Goal: Navigation & Orientation: Find specific page/section

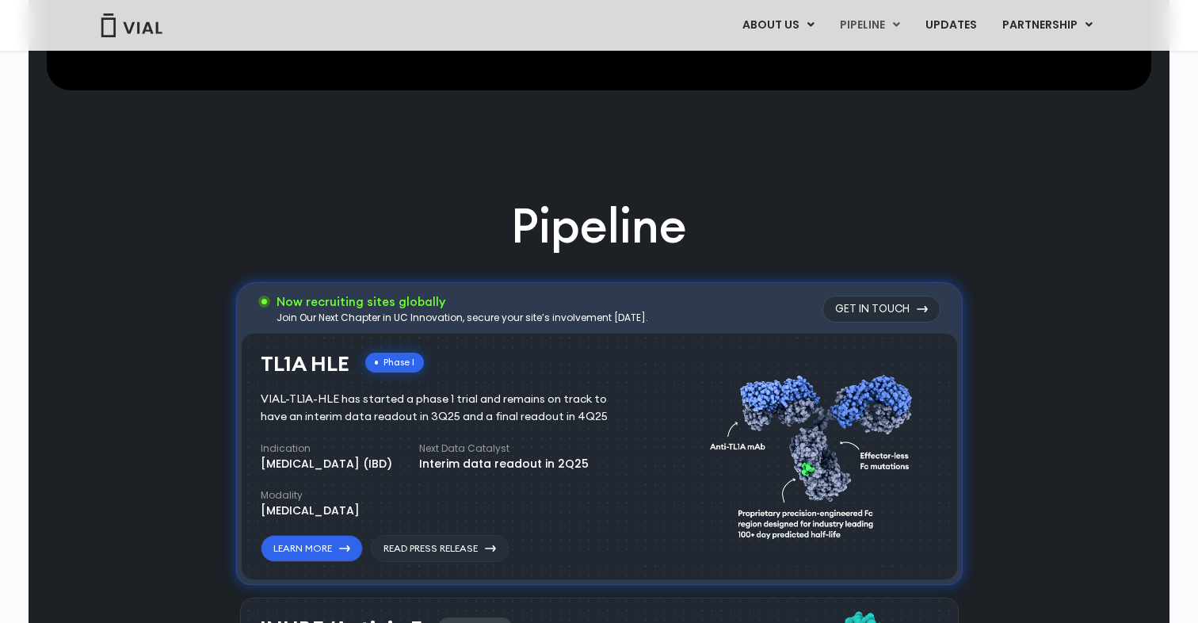
scroll to position [826, 0]
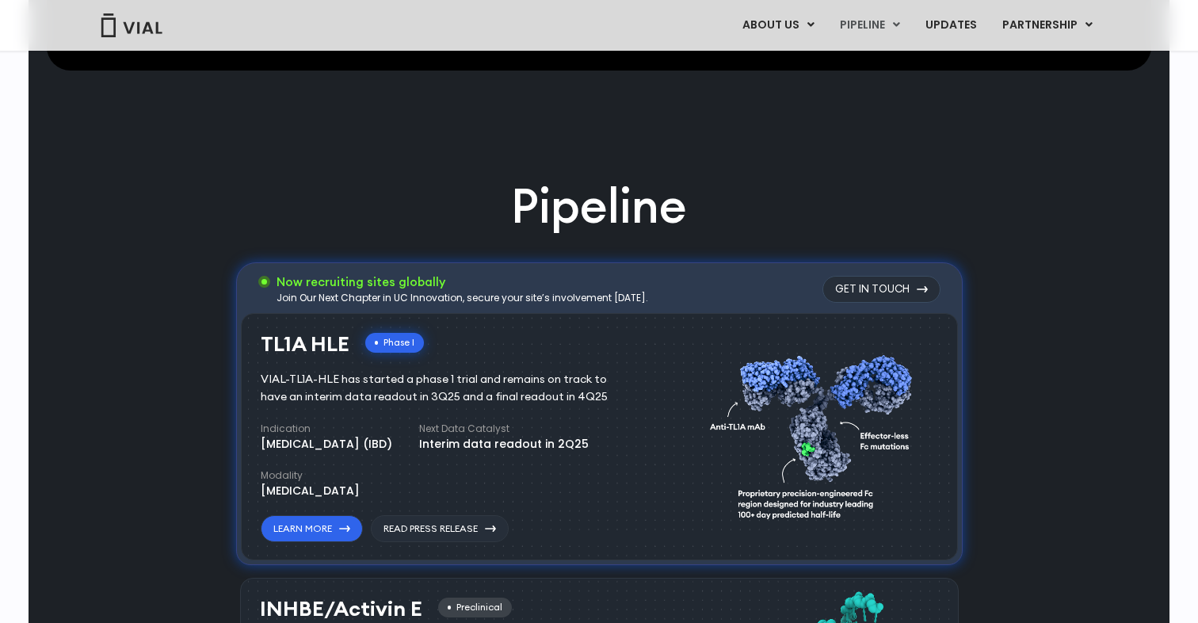
click at [509, 398] on div "VIAL-TL1A-HLE has started a phase 1 trial and remains on track to have an inter…" at bounding box center [446, 388] width 370 height 35
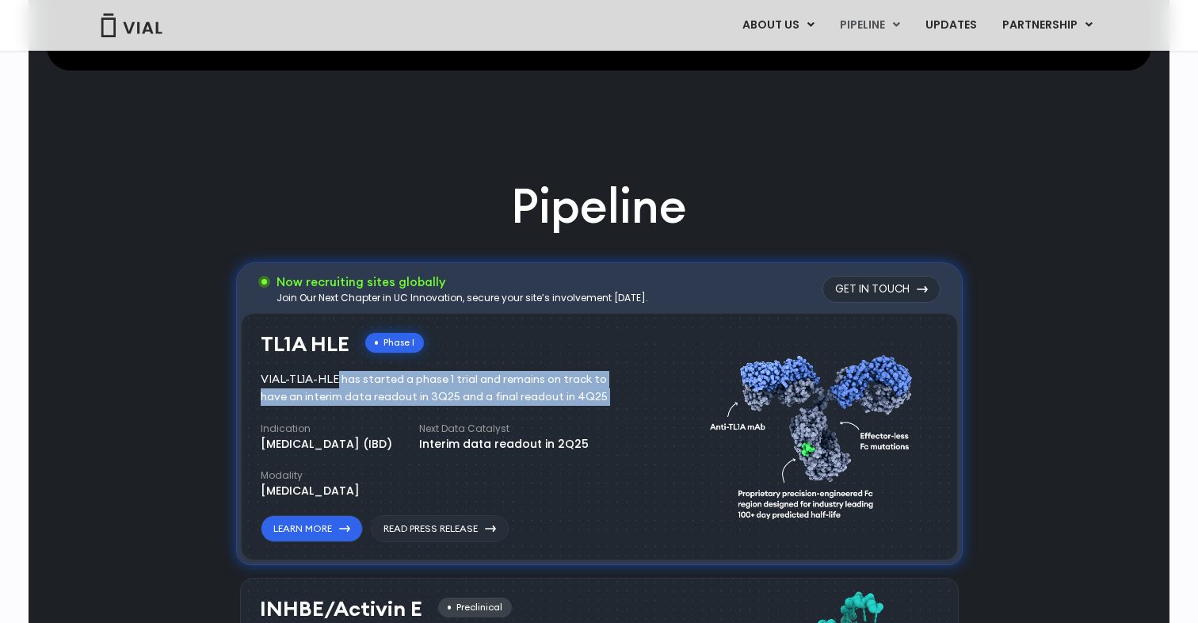
click at [526, 485] on div "Indication Inflammatory bowel disease (IBD) Next Data Catalyst Interim data rea…" at bounding box center [452, 460] width 383 height 78
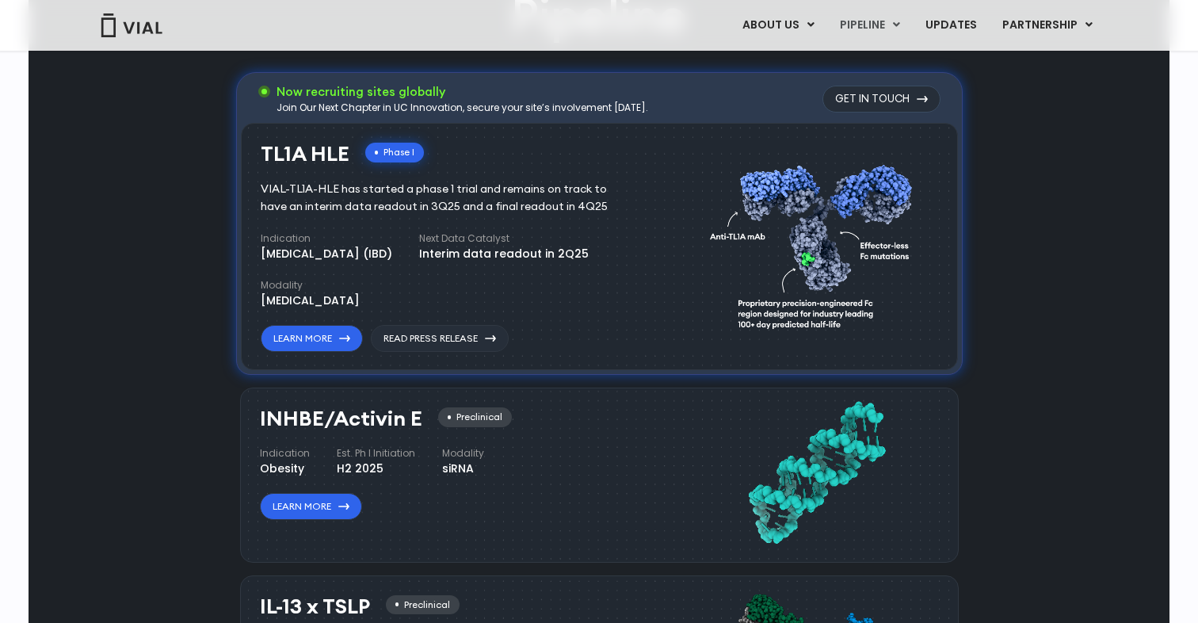
scroll to position [1031, 0]
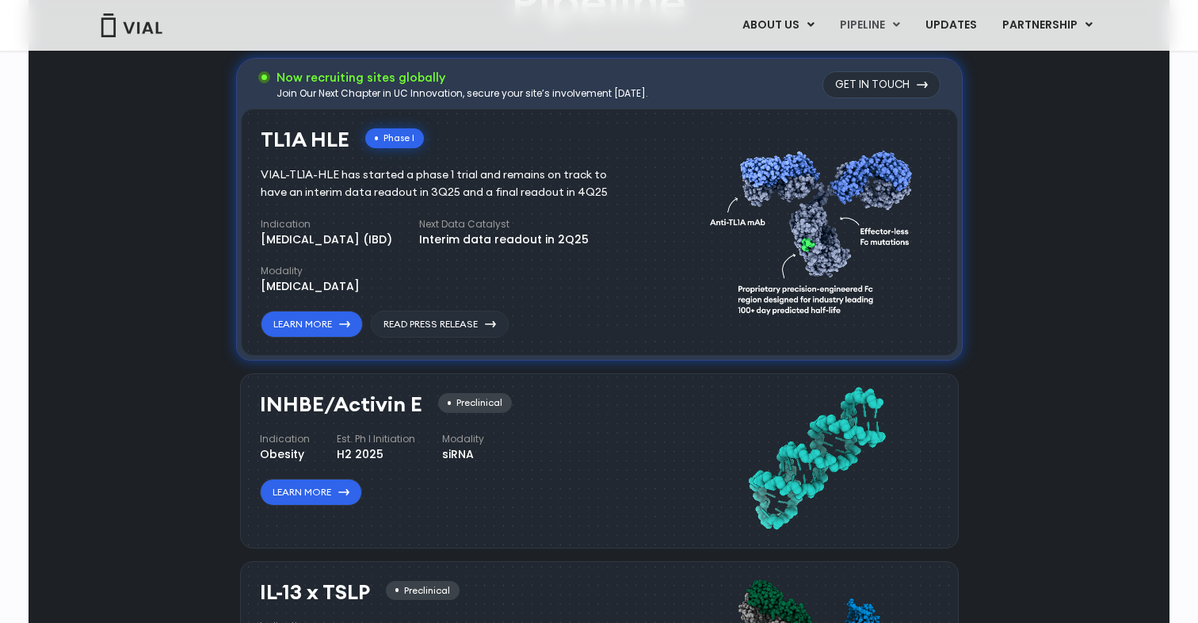
click at [189, 419] on div "Pipeline Now recruiting sites globally Join Our Next Chapter in UC Innovation, …" at bounding box center [599, 555] width 1104 height 1173
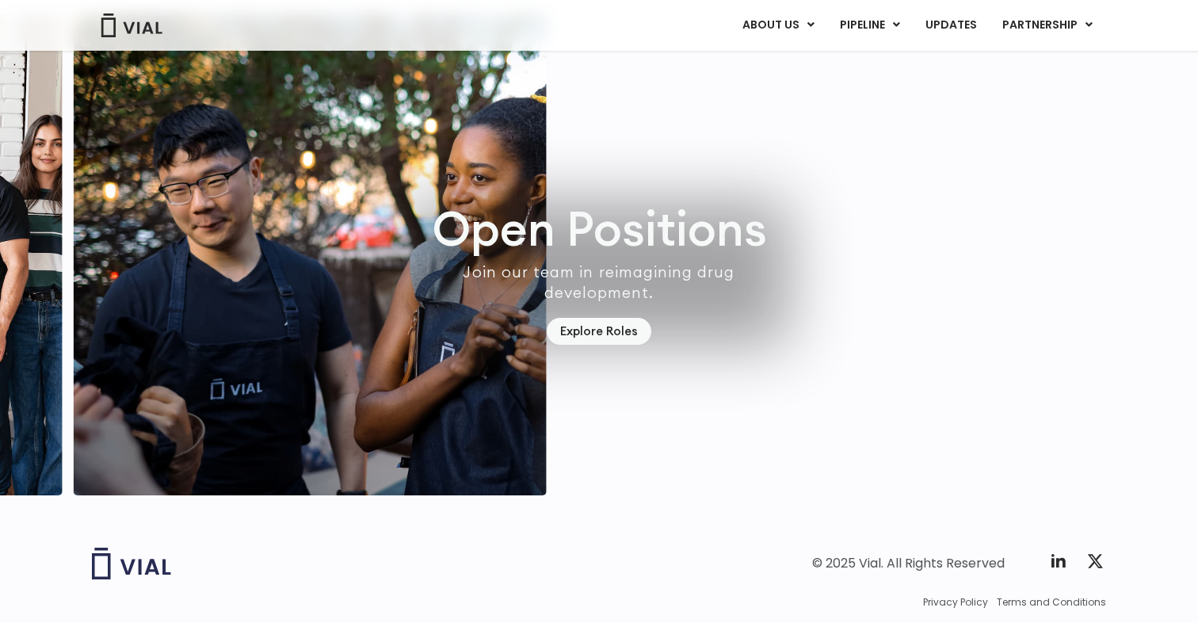
scroll to position [4590, 0]
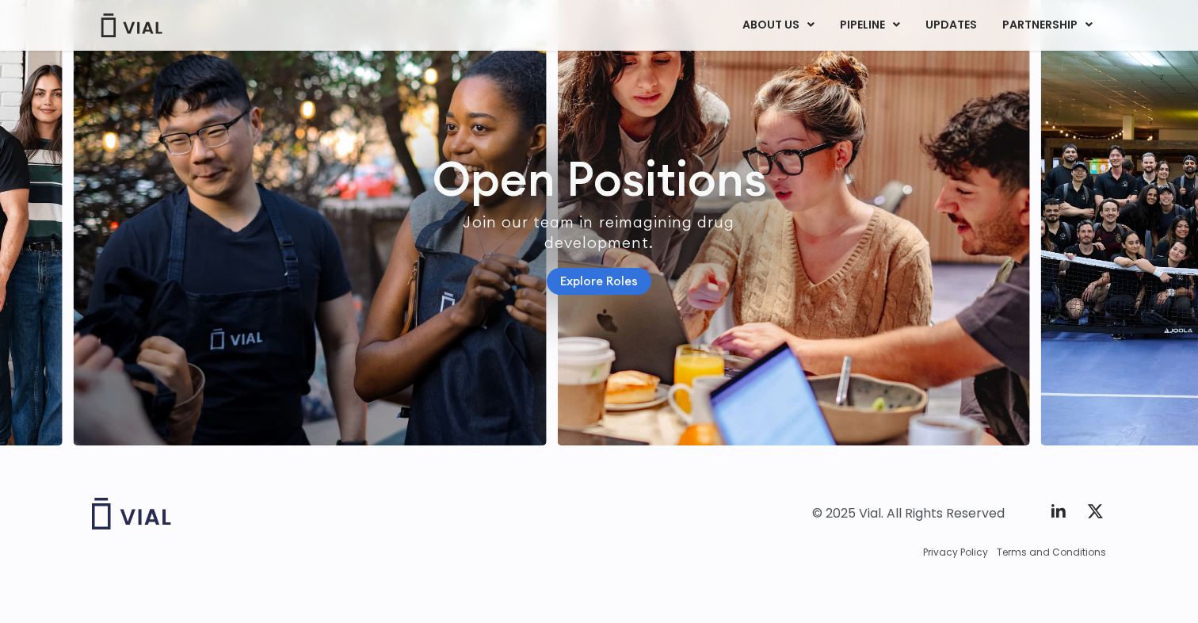
click at [584, 269] on link "Explore Roles" at bounding box center [599, 282] width 105 height 28
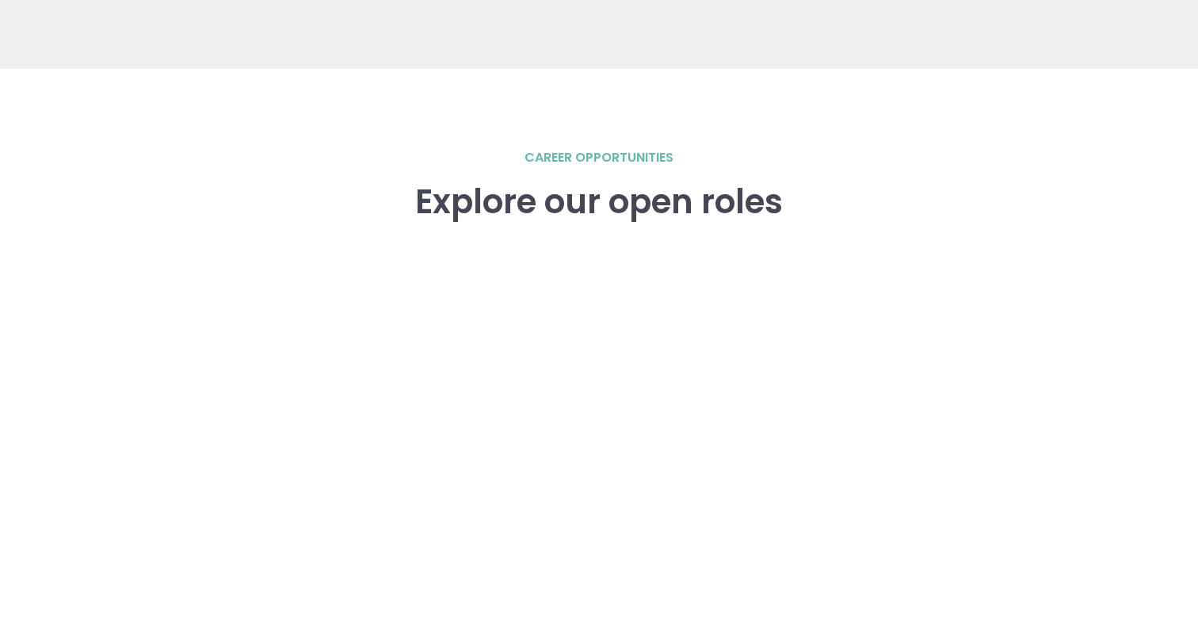
scroll to position [2036, 0]
